Goal: Task Accomplishment & Management: Complete application form

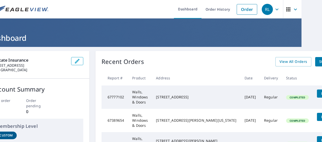
scroll to position [0, 21]
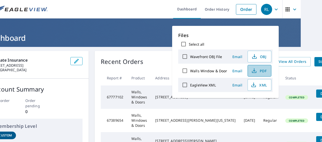
click at [261, 70] on span "PDF" at bounding box center [259, 71] width 16 height 6
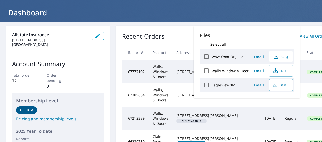
scroll to position [0, 0]
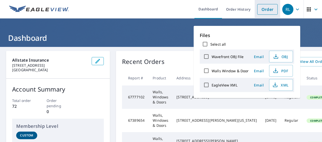
click at [257, 9] on link "Order" at bounding box center [267, 9] width 20 height 11
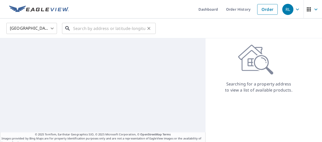
click at [101, 28] on input "text" at bounding box center [109, 28] width 72 height 14
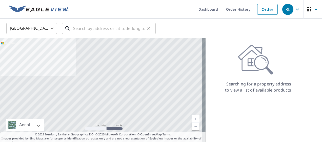
click at [79, 31] on input "text" at bounding box center [109, 28] width 72 height 14
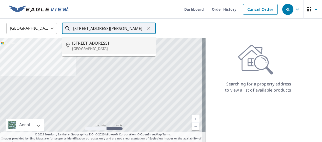
click at [91, 44] on span "100 Morningside Dr" at bounding box center [111, 43] width 79 height 6
type input "100 Morningside Dr Wichita Falls, TX 76301"
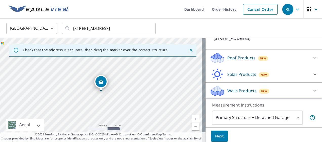
scroll to position [16, 0]
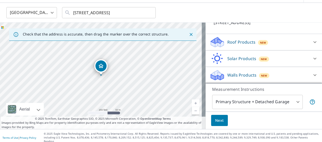
click at [261, 74] on span "New" at bounding box center [264, 75] width 6 height 4
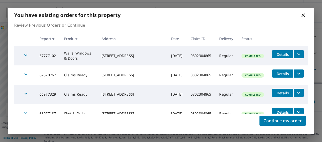
scroll to position [47, 0]
click at [272, 118] on span "Continue my order" at bounding box center [282, 120] width 38 height 7
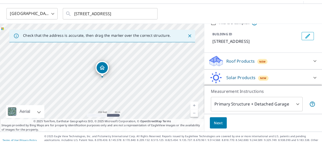
scroll to position [0, 0]
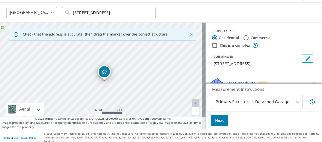
drag, startPoint x: 124, startPoint y: 98, endPoint x: 112, endPoint y: 61, distance: 38.7
click at [112, 61] on div "100 Morningside Dr Wichita Falls, TX 76301" at bounding box center [102, 76] width 205 height 106
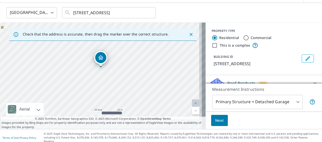
drag, startPoint x: 112, startPoint y: 61, endPoint x: 108, endPoint y: 47, distance: 14.6
click at [108, 47] on div "100 Morningside Dr Wichita Falls, TX 76301" at bounding box center [102, 76] width 205 height 106
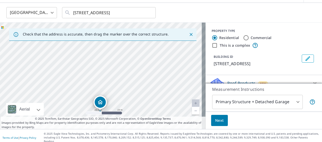
drag, startPoint x: 113, startPoint y: 55, endPoint x: 112, endPoint y: 100, distance: 44.5
click at [112, 100] on div "100 Morningside Dr Wichita Falls, TX 76301" at bounding box center [102, 76] width 205 height 106
drag, startPoint x: 114, startPoint y: 89, endPoint x: 114, endPoint y: 47, distance: 42.5
click at [114, 47] on div "100 Morningside Dr Wichita Falls, TX 76301" at bounding box center [102, 76] width 205 height 106
drag, startPoint x: 114, startPoint y: 63, endPoint x: 112, endPoint y: 46, distance: 17.5
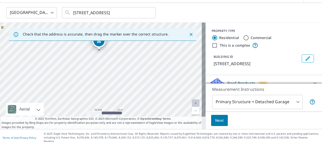
click at [112, 46] on div "100 Morningside Dr Wichita Falls, TX 76301" at bounding box center [102, 76] width 205 height 106
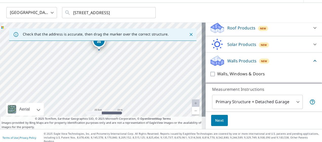
scroll to position [61, 0]
click at [292, 103] on body "RL RL Dashboard Order History Cancel Order RL United States US ​ 100 Morningsid…" at bounding box center [161, 71] width 322 height 142
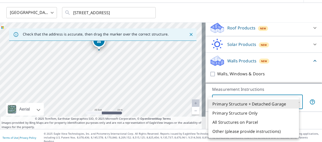
click at [263, 124] on li "All Structures on Parcel" at bounding box center [253, 121] width 91 height 9
type input "3"
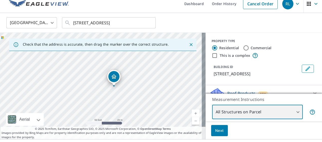
scroll to position [0, 0]
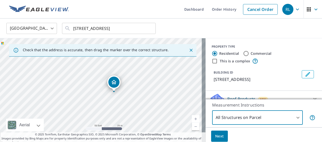
click at [313, 11] on icon "button" at bounding box center [316, 9] width 6 height 6
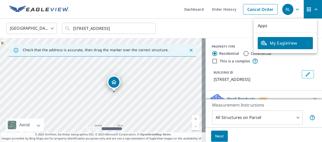
click at [235, 34] on div "United States US ​ 100 Morningside Dr Wichita Falls, TX 76301 ​" at bounding box center [159, 28] width 313 height 12
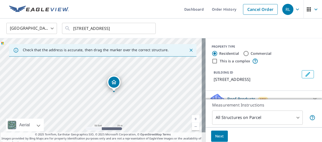
click at [294, 10] on icon "button" at bounding box center [297, 9] width 6 height 6
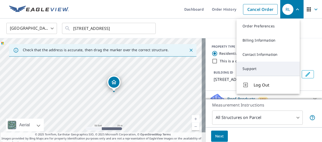
click at [247, 71] on link "Support" at bounding box center [267, 68] width 63 height 14
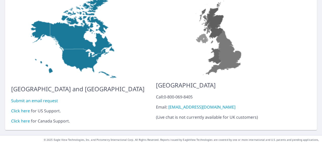
scroll to position [63, 0]
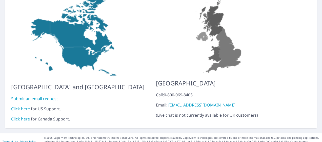
click at [25, 106] on link "Click here" at bounding box center [20, 109] width 19 height 6
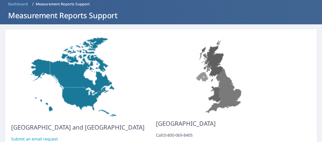
scroll to position [0, 0]
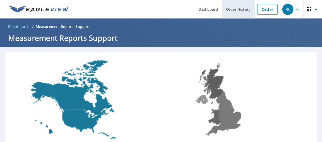
drag, startPoint x: 233, startPoint y: 15, endPoint x: 231, endPoint y: 18, distance: 3.8
click at [233, 15] on link "Order History" at bounding box center [238, 9] width 33 height 18
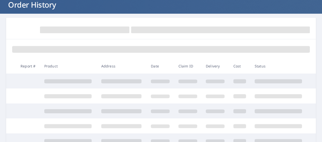
scroll to position [25, 0]
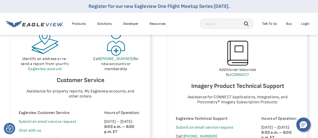
scroll to position [329, 0]
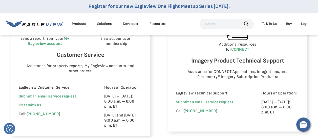
click at [31, 105] on span "Chat with us" at bounding box center [30, 105] width 23 height 5
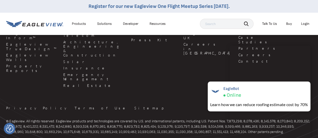
scroll to position [553, 0]
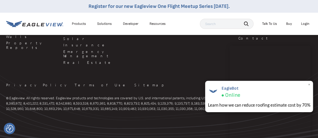
click at [309, 85] on span "×" at bounding box center [309, 84] width 3 height 5
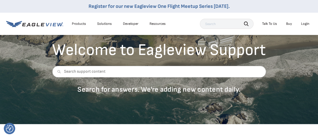
scroll to position [0, 0]
